Goal: Task Accomplishment & Management: Complete application form

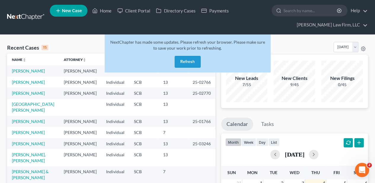
click at [192, 59] on button "Refresh" at bounding box center [188, 62] width 26 height 12
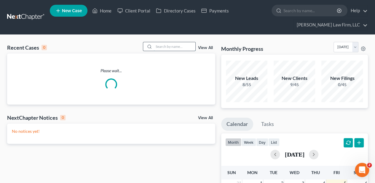
click at [174, 46] on input "search" at bounding box center [175, 46] width 42 height 9
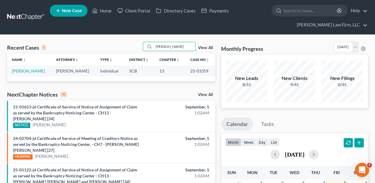
type input "[PERSON_NAME]"
click at [21, 73] on td "[PERSON_NAME]" at bounding box center [29, 70] width 44 height 11
click at [21, 71] on link "[PERSON_NAME]" at bounding box center [28, 70] width 33 height 5
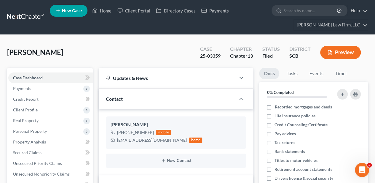
select select "2"
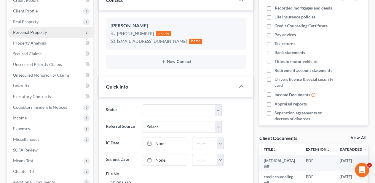
click at [33, 33] on span "Personal Property" at bounding box center [30, 32] width 34 height 5
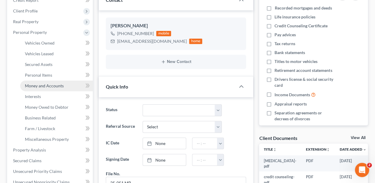
click at [42, 82] on link "Money and Accounts" at bounding box center [56, 85] width 73 height 11
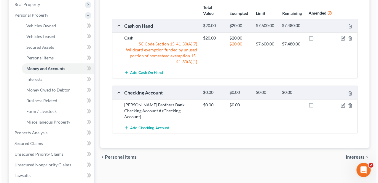
scroll to position [138, 0]
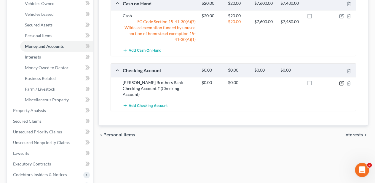
click at [340, 82] on icon "button" at bounding box center [341, 83] width 5 height 5
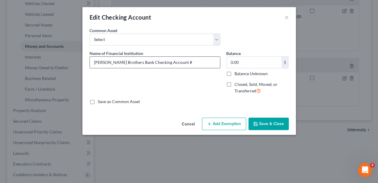
click at [187, 62] on input "[PERSON_NAME] Brothers Bank Checking Account #" at bounding box center [155, 62] width 130 height 11
type input "[PERSON_NAME] Brothers Bank Checking Account #9282"
click at [248, 58] on input "0.00" at bounding box center [254, 62] width 55 height 11
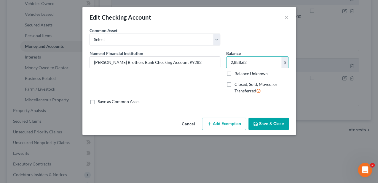
type input "2,888.62"
click at [217, 126] on button "Add Exemption" at bounding box center [224, 123] width 44 height 12
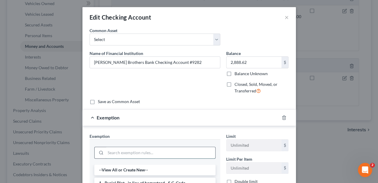
click at [178, 147] on input "search" at bounding box center [161, 152] width 110 height 11
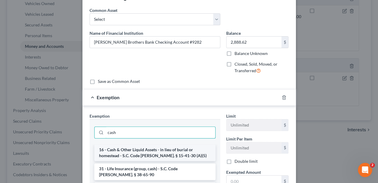
scroll to position [39, 0]
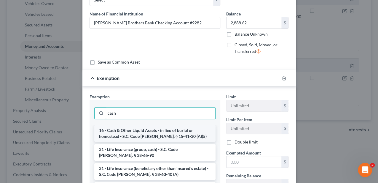
type input "cash"
click at [154, 128] on li "16 - Cash & Other Liquid Assets - in lieu of burial or homestead - S.C. Code [P…" at bounding box center [154, 133] width 121 height 17
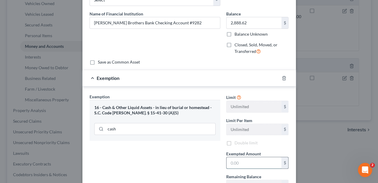
click at [236, 163] on input "text" at bounding box center [254, 162] width 55 height 11
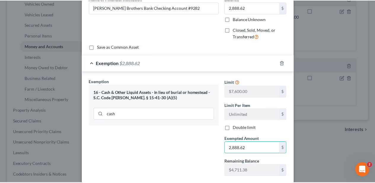
scroll to position [89, 0]
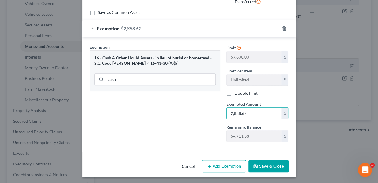
type input "2,888.62"
click at [266, 164] on button "Save & Close" at bounding box center [268, 166] width 40 height 12
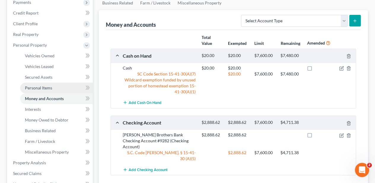
scroll to position [79, 0]
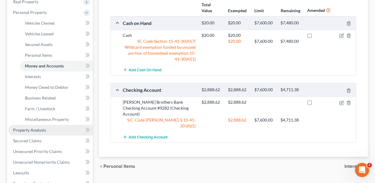
click at [51, 126] on link "Property Analysis" at bounding box center [50, 130] width 84 height 11
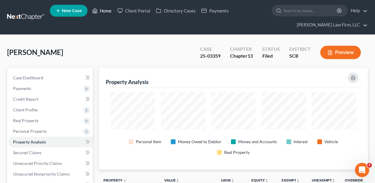
click at [105, 15] on link "Home" at bounding box center [101, 10] width 25 height 11
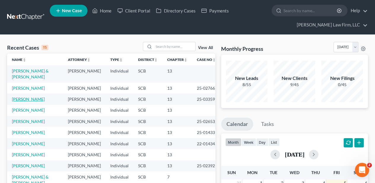
click at [25, 98] on link "[PERSON_NAME]" at bounding box center [28, 98] width 33 height 5
select select "2"
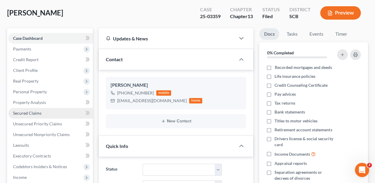
click at [43, 108] on link "Secured Claims" at bounding box center [50, 113] width 84 height 11
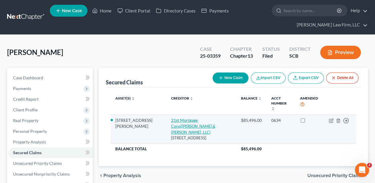
click at [171, 117] on link "21st Mortgage Corp ([PERSON_NAME] & [PERSON_NAME], LLC)" at bounding box center [193, 125] width 44 height 17
select select "44"
select select "0"
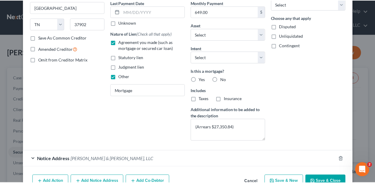
scroll to position [99, 0]
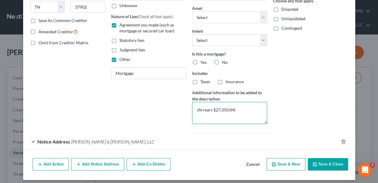
click at [197, 107] on textarea "(Arrears $27,350.84)" at bounding box center [229, 113] width 75 height 22
drag, startPoint x: 218, startPoint y: 109, endPoint x: 210, endPoint y: 109, distance: 7.1
click at [210, 109] on textarea "(Est. Arrears $27,350.84)" at bounding box center [229, 113] width 75 height 22
type textarea "(Est. Arrearage: $27,350.84)"
click at [321, 158] on button "Save & Close" at bounding box center [328, 164] width 40 height 12
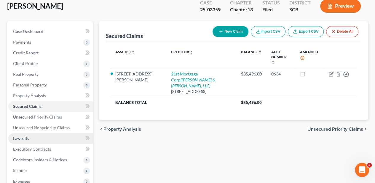
scroll to position [138, 0]
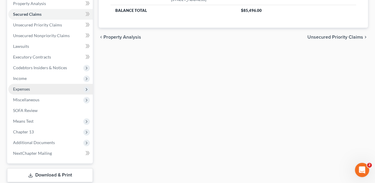
click at [55, 84] on span "Expenses" at bounding box center [50, 89] width 84 height 11
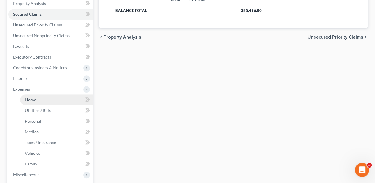
click at [52, 98] on link "Home" at bounding box center [56, 99] width 73 height 11
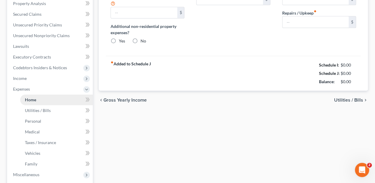
type input "0.00"
radio input "true"
type input "0.00"
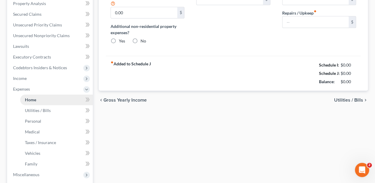
type input "0.00"
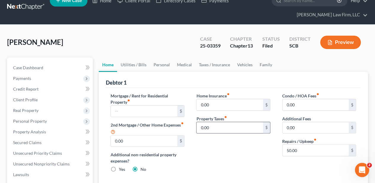
scroll to position [20, 0]
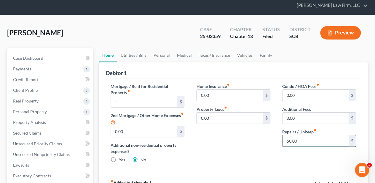
click at [307, 143] on input "50.00" at bounding box center [316, 140] width 66 height 11
click at [307, 142] on input "50.00" at bounding box center [316, 140] width 66 height 11
type input "150.0"
click at [247, 147] on div "Home Insurance fiber_manual_record 0.00 $ Property Taxes fiber_manual_record 0.…" at bounding box center [233, 125] width 86 height 84
click at [134, 50] on link "Utilities / Bills" at bounding box center [133, 55] width 33 height 14
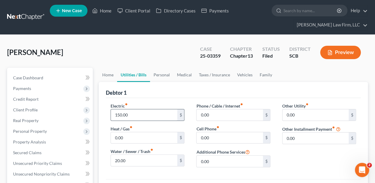
drag, startPoint x: 115, startPoint y: 121, endPoint x: 115, endPoint y: 117, distance: 4.2
click at [115, 119] on div "Electric fiber_manual_record 150.00 $ Heat / Gas fiber_manual_record 0.00 $ Wat…" at bounding box center [148, 137] width 86 height 69
click at [115, 117] on input "150.00" at bounding box center [144, 114] width 66 height 11
type input "250.00"
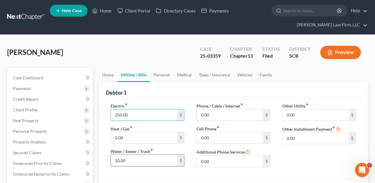
click at [115, 162] on input "20.00" at bounding box center [144, 159] width 66 height 11
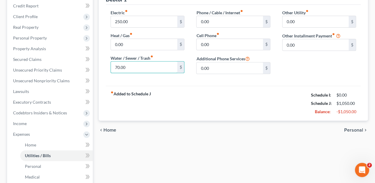
scroll to position [99, 0]
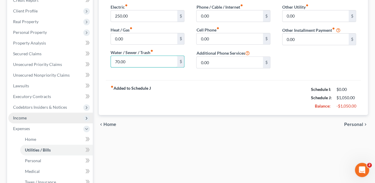
type input "70.00"
click at [37, 117] on span "Income" at bounding box center [50, 117] width 84 height 11
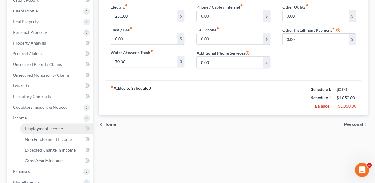
click at [38, 126] on span "Employment Income" at bounding box center [44, 128] width 38 height 5
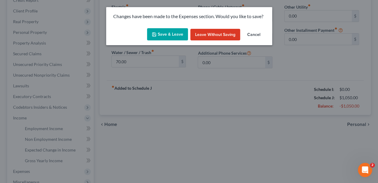
click at [158, 30] on button "Save & Leave" at bounding box center [167, 34] width 41 height 12
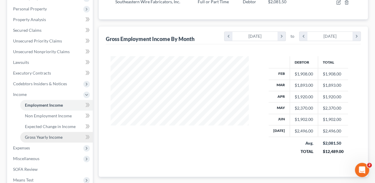
scroll to position [158, 0]
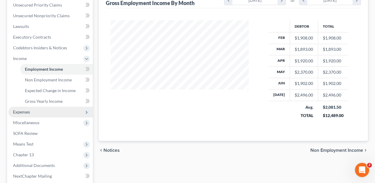
click at [28, 112] on span "Expenses" at bounding box center [21, 111] width 17 height 5
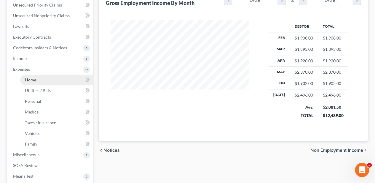
click at [36, 81] on link "Home" at bounding box center [56, 79] width 73 height 11
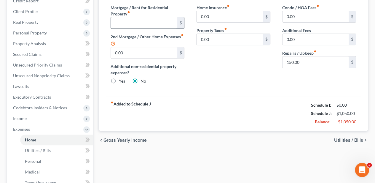
scroll to position [99, 0]
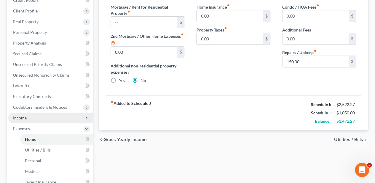
click at [45, 117] on span "Income" at bounding box center [50, 117] width 84 height 11
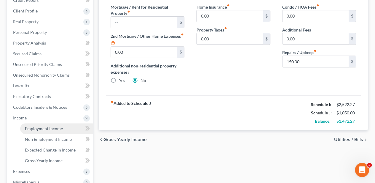
click at [46, 126] on span "Employment Income" at bounding box center [44, 128] width 38 height 5
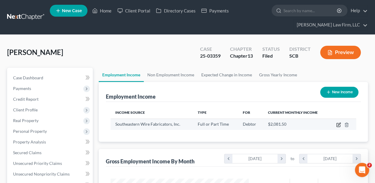
click at [338, 123] on icon "button" at bounding box center [338, 124] width 5 height 5
select select "0"
select select "42"
select select "3"
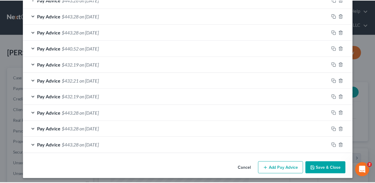
scroll to position [477, 0]
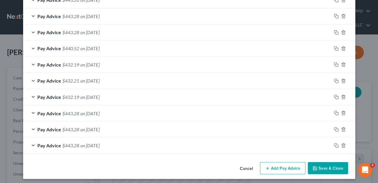
click at [327, 165] on button "Save & Close" at bounding box center [328, 168] width 40 height 12
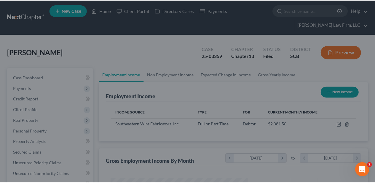
scroll to position [296363, 296318]
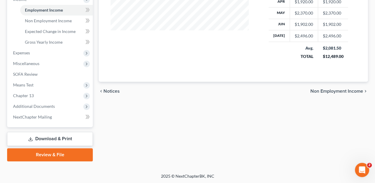
click at [337, 90] on span "Non Employment Income" at bounding box center [336, 91] width 53 height 5
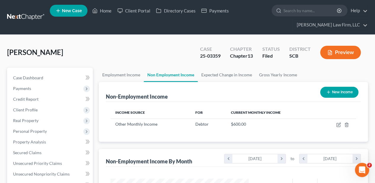
scroll to position [296363, 296318]
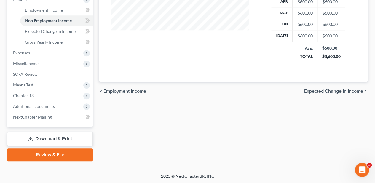
click at [323, 89] on span "Expected Change in Income" at bounding box center [333, 91] width 59 height 5
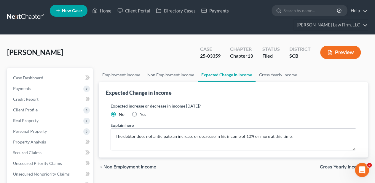
click at [324, 165] on span "Gross Yearly Income" at bounding box center [341, 166] width 43 height 5
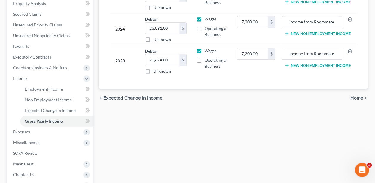
click at [356, 95] on span "Home" at bounding box center [356, 97] width 13 height 5
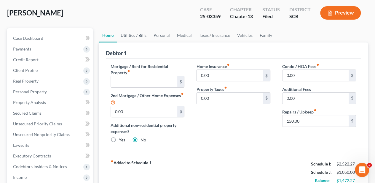
click at [136, 32] on link "Utilities / Bills" at bounding box center [133, 35] width 33 height 14
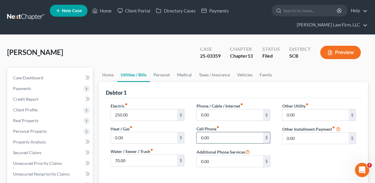
click at [209, 137] on input "0.00" at bounding box center [230, 137] width 66 height 11
type input "5"
type input "125.00"
click at [163, 75] on link "Personal" at bounding box center [161, 75] width 23 height 14
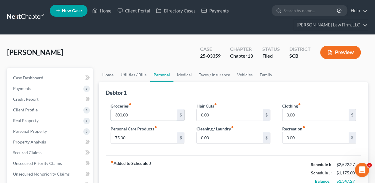
click at [141, 114] on input "300.00" at bounding box center [144, 114] width 66 height 11
type input "450.00"
click at [293, 111] on input "0.00" at bounding box center [316, 114] width 66 height 11
type input "100.00"
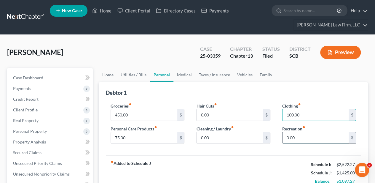
click at [294, 134] on input "0.00" at bounding box center [316, 137] width 66 height 11
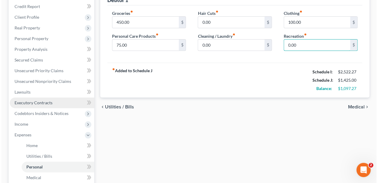
scroll to position [99, 0]
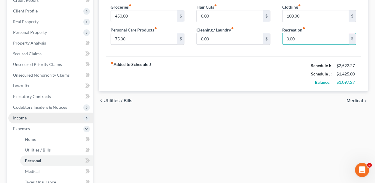
click at [26, 115] on span "Income" at bounding box center [20, 117] width 14 height 5
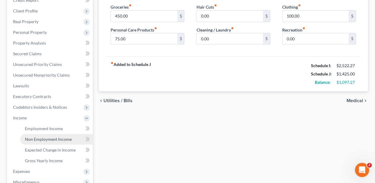
click at [43, 137] on span "Non Employment Income" at bounding box center [48, 138] width 47 height 5
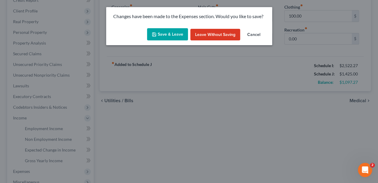
drag, startPoint x: 171, startPoint y: 32, endPoint x: 175, endPoint y: 39, distance: 7.0
click at [171, 32] on button "Save & Leave" at bounding box center [167, 34] width 41 height 12
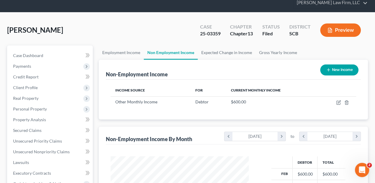
scroll to position [106, 150]
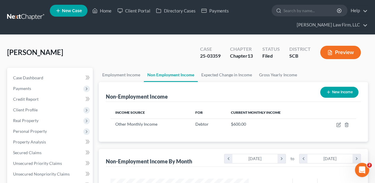
click at [334, 89] on button "New Income" at bounding box center [339, 92] width 38 height 11
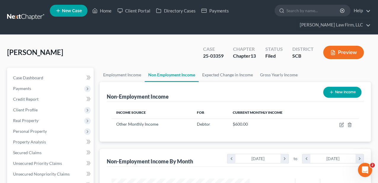
select select "0"
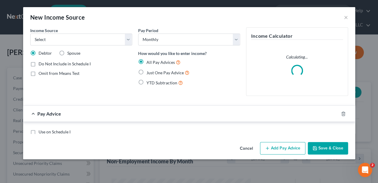
scroll to position [106, 151]
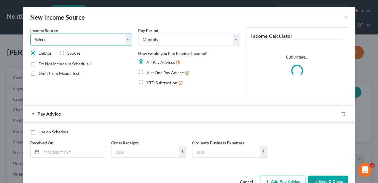
click at [92, 41] on select "Select Unemployment Disability (from employer) Pension Retirement Social Securi…" at bounding box center [81, 40] width 102 height 12
select select "13"
click at [30, 34] on select "Select Unemployment Disability (from employer) Pension Retirement Social Securi…" at bounding box center [81, 40] width 102 height 12
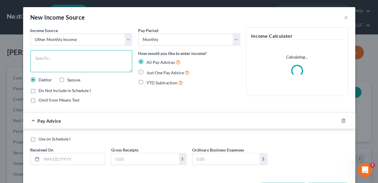
click at [63, 65] on textarea at bounding box center [81, 61] width 102 height 22
type textarea "Contribution from siblings"
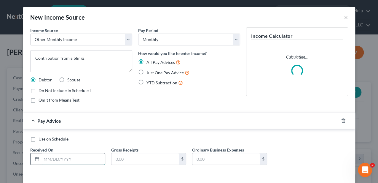
click at [64, 158] on input "text" at bounding box center [73, 158] width 63 height 11
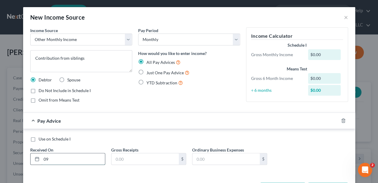
type input "0"
type input "[DATE]"
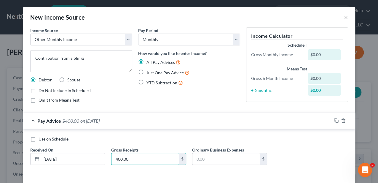
type input "400.00"
click at [304, 143] on div "Use on Schedule I Received On * [DATE] Gross Receipts 400.00 $ Ordinary Busines…" at bounding box center [189, 153] width 324 height 34
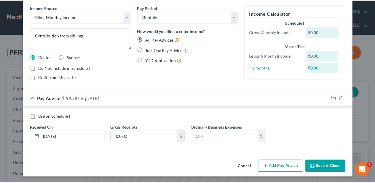
scroll to position [23, 0]
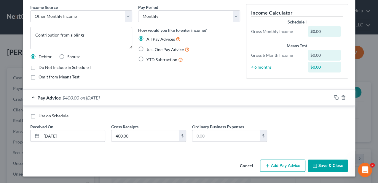
click at [328, 161] on button "Save & Close" at bounding box center [328, 165] width 40 height 12
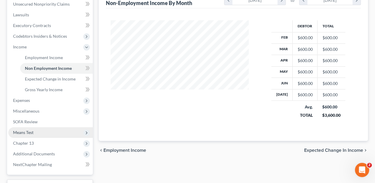
scroll to position [178, 0]
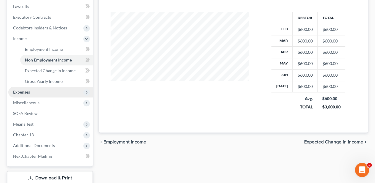
click at [49, 95] on span "Expenses" at bounding box center [50, 92] width 84 height 11
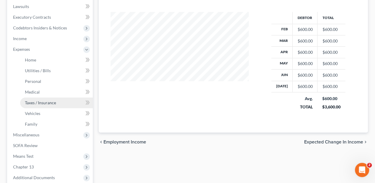
click at [47, 98] on link "Taxes / Insurance" at bounding box center [56, 102] width 73 height 11
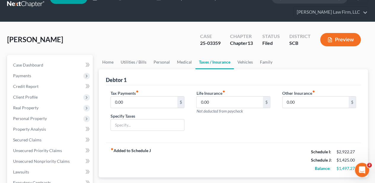
scroll to position [20, 0]
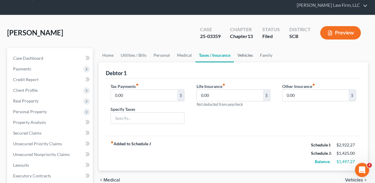
click at [246, 54] on link "Vehicles" at bounding box center [245, 55] width 23 height 14
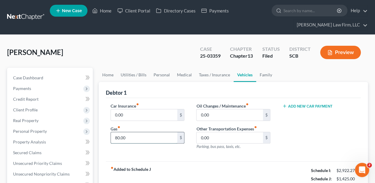
click at [137, 138] on input "80.00" at bounding box center [144, 137] width 66 height 11
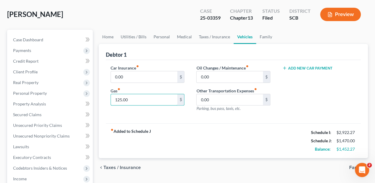
scroll to position [39, 0]
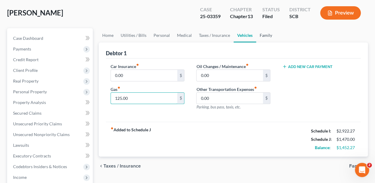
type input "125.00"
click at [262, 35] on link "Family" at bounding box center [266, 35] width 20 height 14
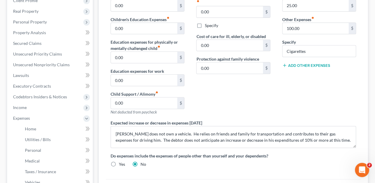
scroll to position [119, 0]
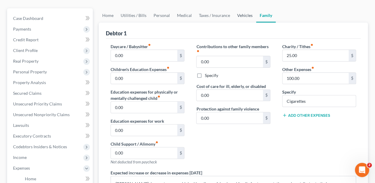
click at [240, 18] on link "Vehicles" at bounding box center [245, 15] width 23 height 14
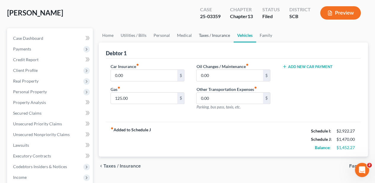
click at [211, 37] on link "Taxes / Insurance" at bounding box center [214, 35] width 38 height 14
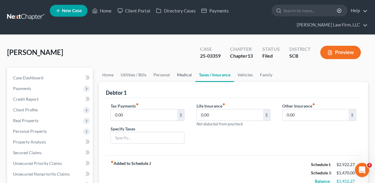
click at [184, 74] on link "Medical" at bounding box center [184, 75] width 22 height 14
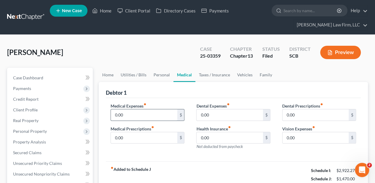
click at [137, 119] on input "0.00" at bounding box center [144, 114] width 66 height 11
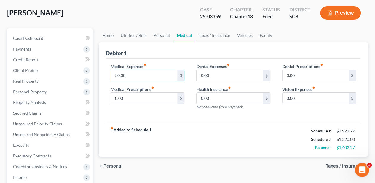
scroll to position [20, 0]
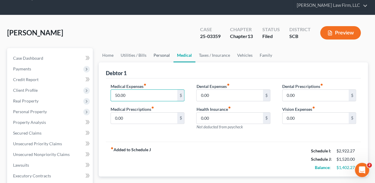
type input "50.00"
click at [161, 58] on link "Personal" at bounding box center [161, 55] width 23 height 14
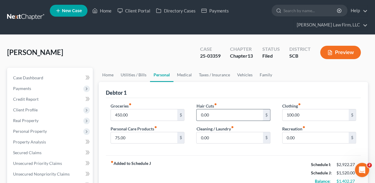
click at [208, 115] on input "0.00" at bounding box center [230, 114] width 66 height 11
type input "30.00"
click at [213, 155] on div "fiber_manual_record Added to Schedule J Schedule I: $2,922.27 Schedule J: $1,55…" at bounding box center [233, 172] width 255 height 35
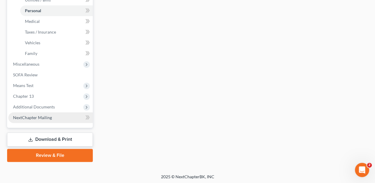
scroll to position [249, 0]
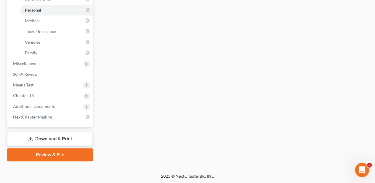
click at [76, 139] on link "Download & Print" at bounding box center [50, 139] width 86 height 14
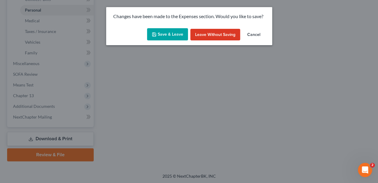
click at [171, 33] on button "Save & Leave" at bounding box center [167, 34] width 41 height 12
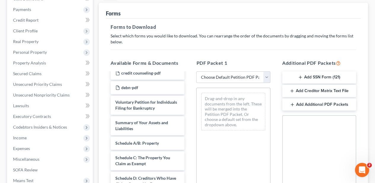
scroll to position [39, 0]
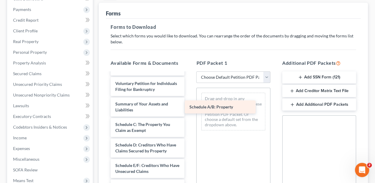
drag, startPoint x: 148, startPoint y: 126, endPoint x: 222, endPoint y: 110, distance: 76.0
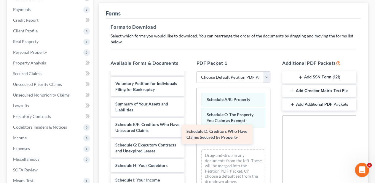
drag, startPoint x: 162, startPoint y: 132, endPoint x: 234, endPoint y: 140, distance: 72.2
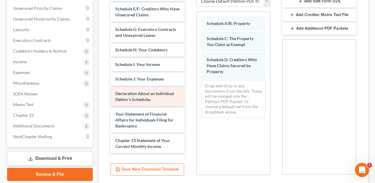
scroll to position [158, 0]
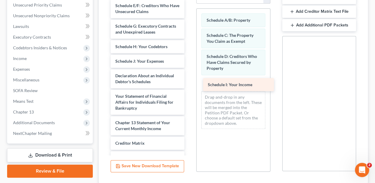
drag, startPoint x: 138, startPoint y: 59, endPoint x: 231, endPoint y: 83, distance: 95.6
click at [189, 83] on div "Schedule I: Your Income [MEDICAL_DATA]-pdf credit counseling-pdf debn-pdf Volun…" at bounding box center [147, 63] width 83 height 296
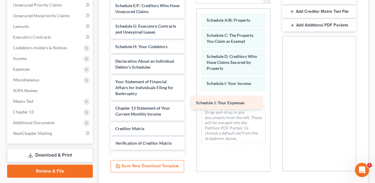
drag, startPoint x: 149, startPoint y: 58, endPoint x: 230, endPoint y: 101, distance: 91.1
click at [189, 101] on div "Schedule J: Your Expenses [MEDICAL_DATA]-pdf credit counseling-pdf debn-pdf Vol…" at bounding box center [147, 56] width 83 height 282
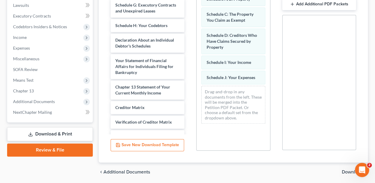
scroll to position [199, 0]
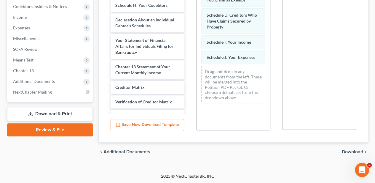
click at [348, 149] on span "Download" at bounding box center [352, 151] width 21 height 5
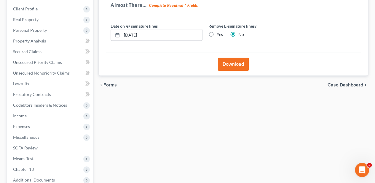
scroll to position [75, 0]
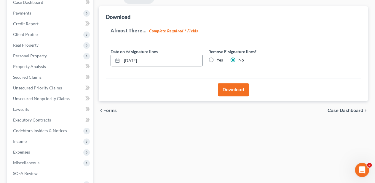
drag, startPoint x: 145, startPoint y: 60, endPoint x: 112, endPoint y: 63, distance: 32.7
click at [112, 63] on div "[DATE]" at bounding box center [157, 61] width 92 height 12
drag, startPoint x: 211, startPoint y: 58, endPoint x: 228, endPoint y: 78, distance: 26.6
click at [217, 58] on label "Yes" at bounding box center [220, 60] width 6 height 6
click at [219, 58] on input "Yes" at bounding box center [221, 59] width 4 height 4
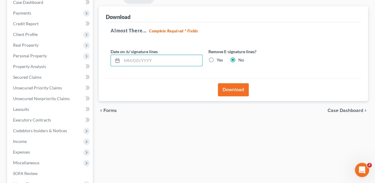
radio input "true"
radio input "false"
click at [231, 90] on button "Download" at bounding box center [233, 89] width 31 height 13
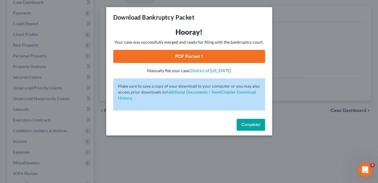
click at [189, 56] on link "PDF Packet 1" at bounding box center [189, 56] width 152 height 13
click at [243, 124] on span "Complete!" at bounding box center [250, 124] width 19 height 5
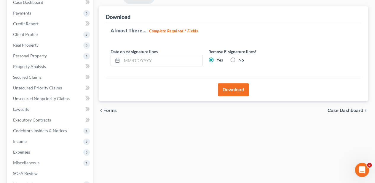
scroll to position [0, 0]
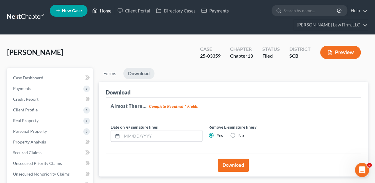
click at [101, 9] on link "Home" at bounding box center [101, 10] width 25 height 11
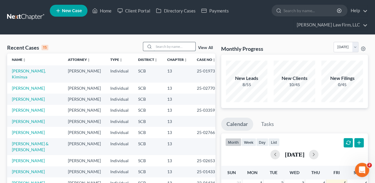
click at [166, 46] on input "search" at bounding box center [175, 46] width 42 height 9
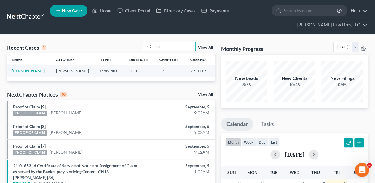
type input "mind"
click at [30, 69] on link "[PERSON_NAME]" at bounding box center [28, 70] width 33 height 5
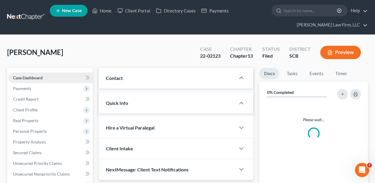
select select "2"
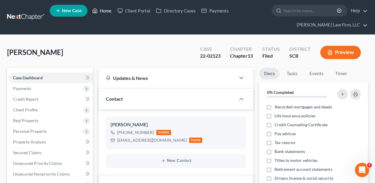
click at [99, 9] on link "Home" at bounding box center [101, 10] width 25 height 11
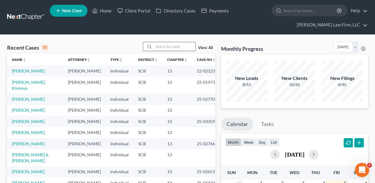
click at [174, 46] on input "search" at bounding box center [175, 46] width 42 height 9
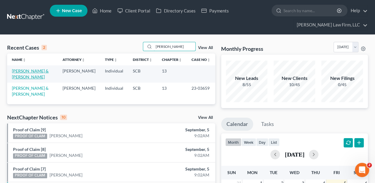
type input "[PERSON_NAME]"
click at [36, 70] on link "[PERSON_NAME] & [PERSON_NAME]" at bounding box center [30, 73] width 37 height 11
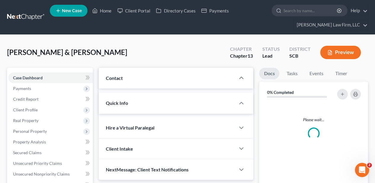
select select "2"
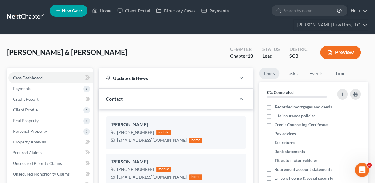
scroll to position [244, 0]
click at [29, 88] on span "Payments" at bounding box center [22, 88] width 18 height 5
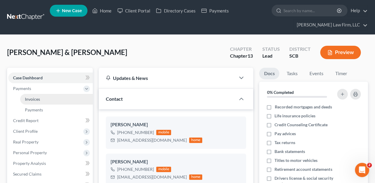
click at [33, 96] on span "Invoices" at bounding box center [32, 98] width 15 height 5
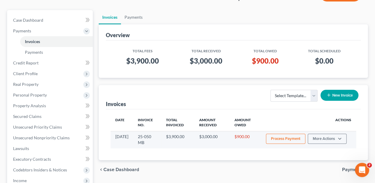
scroll to position [59, 0]
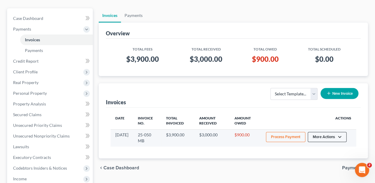
click at [331, 132] on button "More Actions" at bounding box center [327, 137] width 39 height 10
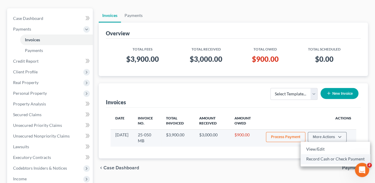
click at [318, 162] on link "Record Cash or Check Payment" at bounding box center [335, 159] width 69 height 10
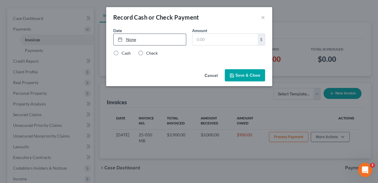
click at [150, 42] on link "None" at bounding box center [150, 39] width 72 height 11
type input "[DATE]"
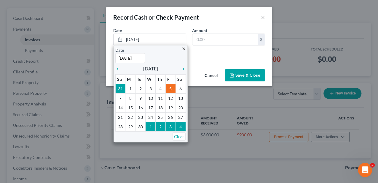
drag, startPoint x: 169, startPoint y: 88, endPoint x: 192, endPoint y: 61, distance: 36.0
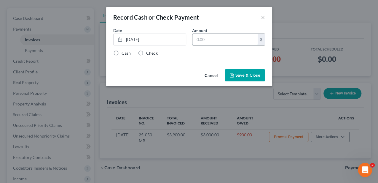
click at [211, 37] on input "text" at bounding box center [224, 39] width 65 height 11
type input "900.00"
click at [126, 53] on label "Cash" at bounding box center [126, 53] width 9 height 6
click at [126, 53] on input "Cash" at bounding box center [126, 52] width 4 height 4
radio input "true"
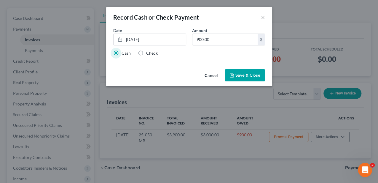
click at [239, 74] on button "Save & Close" at bounding box center [245, 75] width 40 height 12
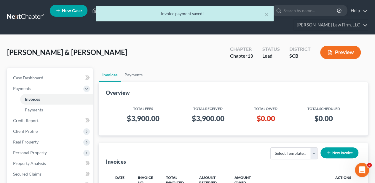
scroll to position [0, 0]
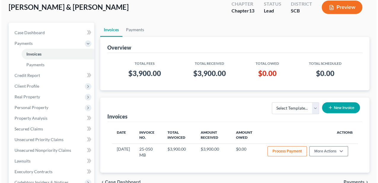
scroll to position [59, 0]
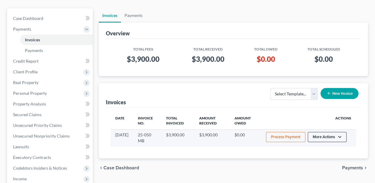
click at [318, 135] on button "More Actions" at bounding box center [327, 137] width 39 height 10
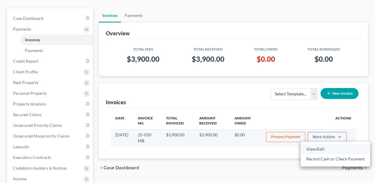
click at [320, 145] on link "View/Edit" at bounding box center [335, 149] width 69 height 10
select select "1"
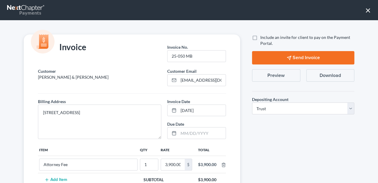
click at [278, 74] on button "Preview" at bounding box center [276, 75] width 48 height 12
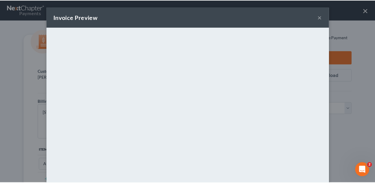
scroll to position [0, 0]
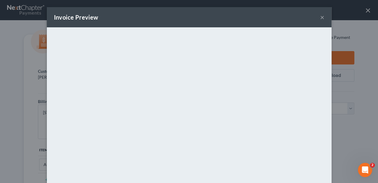
click at [320, 17] on button "×" at bounding box center [322, 17] width 4 height 7
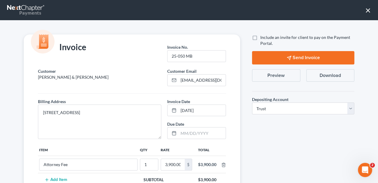
click at [368, 9] on button "×" at bounding box center [368, 9] width 6 height 9
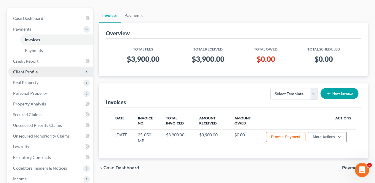
click at [43, 72] on span "Client Profile" at bounding box center [50, 71] width 84 height 11
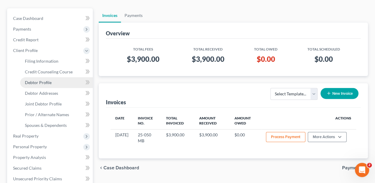
click at [55, 81] on link "Debtor Profile" at bounding box center [56, 82] width 73 height 11
select select "1"
select select "3"
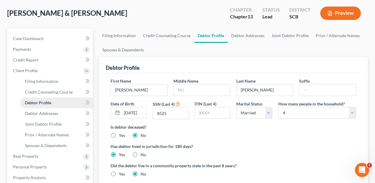
radio input "true"
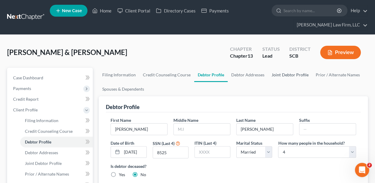
click at [277, 74] on link "Joint Debtor Profile" at bounding box center [290, 75] width 44 height 14
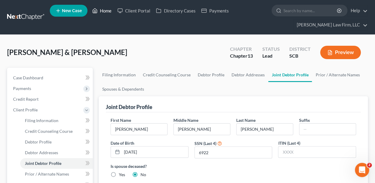
click at [108, 12] on link "Home" at bounding box center [101, 10] width 25 height 11
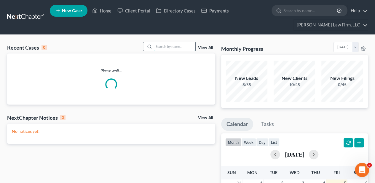
click at [173, 46] on input "search" at bounding box center [175, 46] width 42 height 9
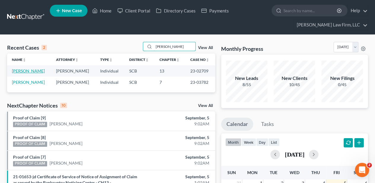
type input "schade"
click at [32, 71] on link "Schade, William" at bounding box center [28, 70] width 33 height 5
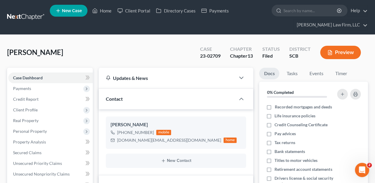
select select "2"
click at [107, 14] on link "Home" at bounding box center [101, 10] width 25 height 11
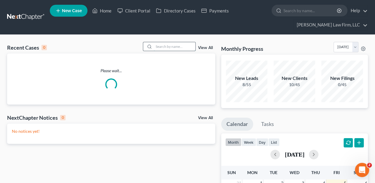
click at [179, 44] on input "search" at bounding box center [175, 46] width 42 height 9
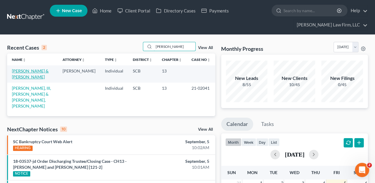
type input "kelley"
click at [24, 72] on link "Nicholas, Kelley & Kelley, Alexis" at bounding box center [30, 73] width 37 height 11
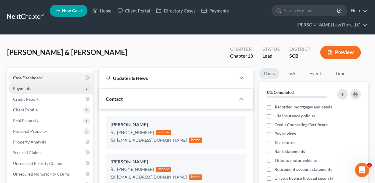
click at [19, 90] on span "Payments" at bounding box center [22, 88] width 18 height 5
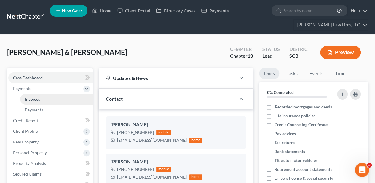
click at [22, 96] on link "Invoices" at bounding box center [56, 99] width 73 height 11
